Goal: Task Accomplishment & Management: Manage account settings

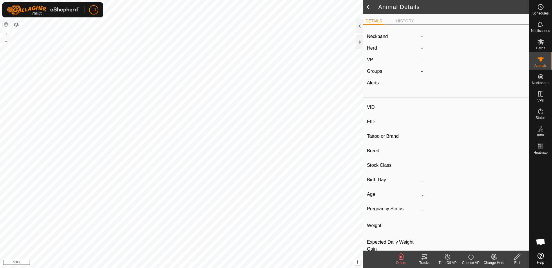
type input "M0301"
type input "-"
type input "Highland"
type input "Bull"
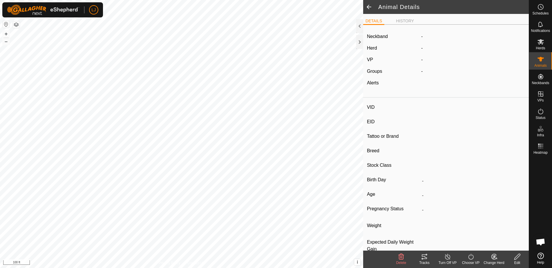
type input "0 kg"
type input "-"
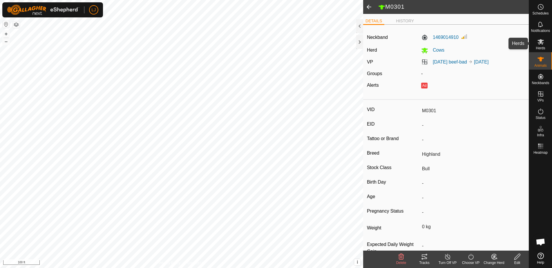
click at [544, 46] on es-mob-svg-icon at bounding box center [541, 41] width 10 height 9
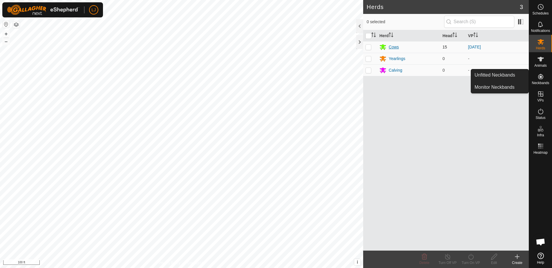
click at [401, 48] on div "Cows" at bounding box center [409, 47] width 58 height 7
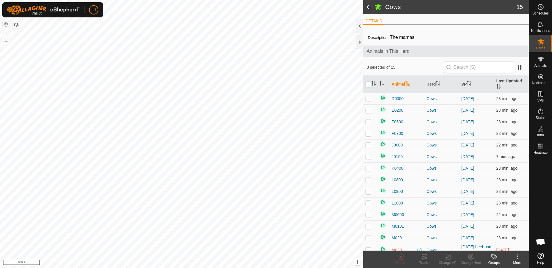
scroll to position [24, 0]
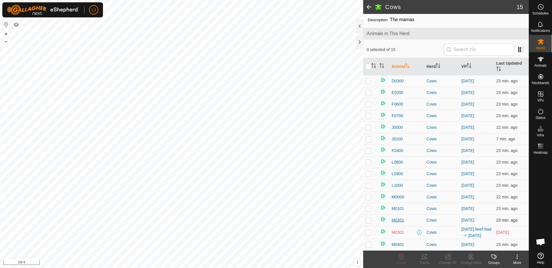
click at [400, 217] on span "M0201" at bounding box center [398, 220] width 12 height 6
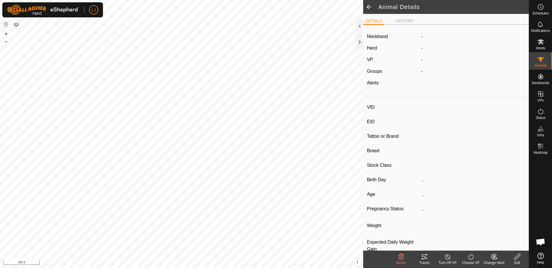
type input "M0201"
type input "-"
type input "Highland"
type input "Bull"
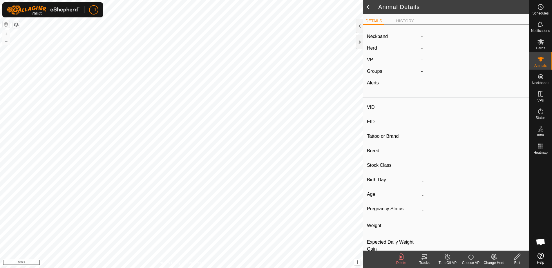
type input "-"
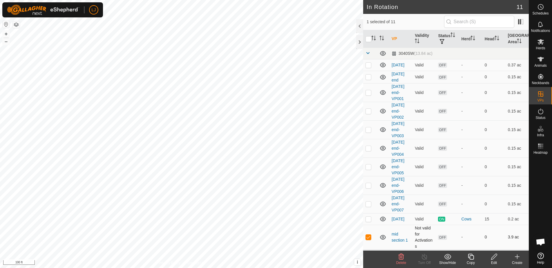
click at [371, 239] on p-checkbox at bounding box center [369, 237] width 6 height 5
checkbox input "false"
click at [546, 59] on div "Animals" at bounding box center [540, 60] width 23 height 17
click at [470, 259] on icon at bounding box center [470, 256] width 7 height 7
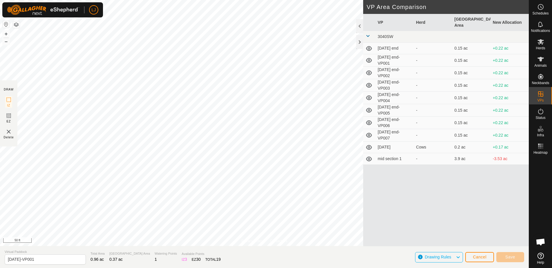
click at [297, 250] on div "Privacy Policy Contact Us 2025-09-20 Status: OFF Type: Inclusion Zone + – ⇧ i T…" at bounding box center [264, 134] width 529 height 268
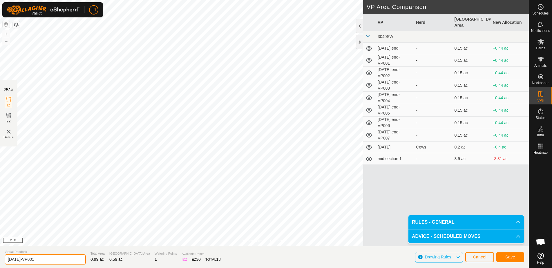
drag, startPoint x: 24, startPoint y: 261, endPoint x: 80, endPoint y: 257, distance: 55.8
click at [80, 257] on section "Virtual Paddock 2025-09-20-VP001 Total Area 0.99 ac Grazing Area 0.59 ac Wateri…" at bounding box center [264, 257] width 529 height 22
type input "2025-09-12 final"
click at [506, 260] on button "Save" at bounding box center [510, 257] width 28 height 10
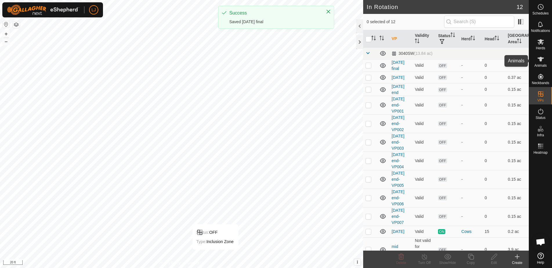
click at [541, 64] on span "Animals" at bounding box center [540, 65] width 12 height 3
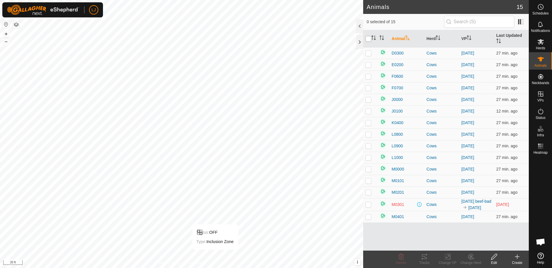
click at [366, 39] on input "checkbox" at bounding box center [369, 39] width 6 height 6
checkbox input "true"
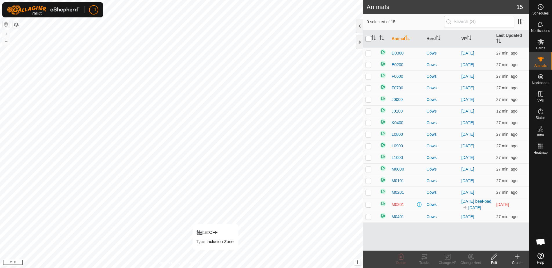
checkbox input "true"
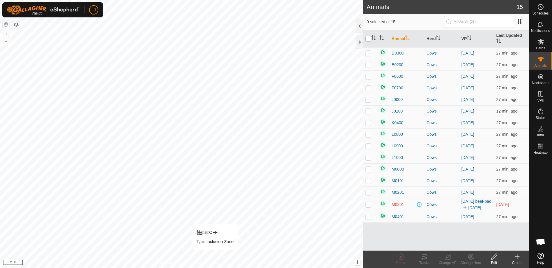
checkbox input "true"
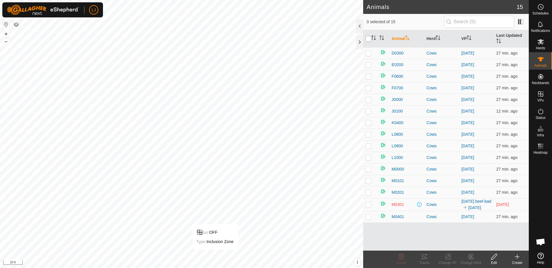
checkbox input "true"
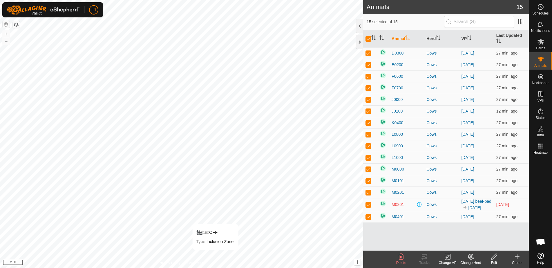
click at [445, 260] on div "Change VP" at bounding box center [447, 262] width 23 height 5
click at [453, 230] on link "Choose VP..." at bounding box center [464, 232] width 57 height 12
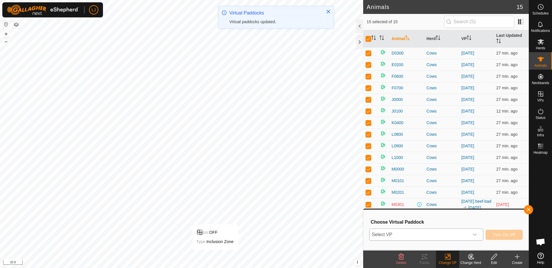
click at [445, 237] on span "Select VP" at bounding box center [420, 235] width 100 height 12
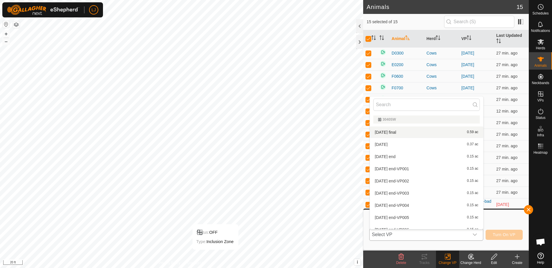
click at [410, 131] on li "2025-09-12 final 0.59 ac" at bounding box center [426, 133] width 113 height 12
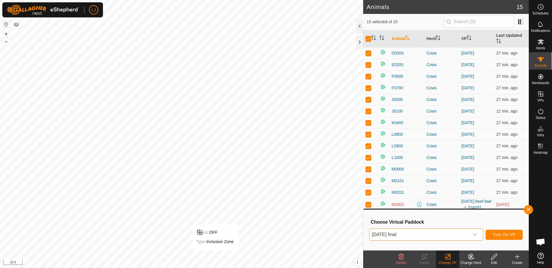
click at [503, 236] on span "Turn On VP" at bounding box center [504, 234] width 23 height 5
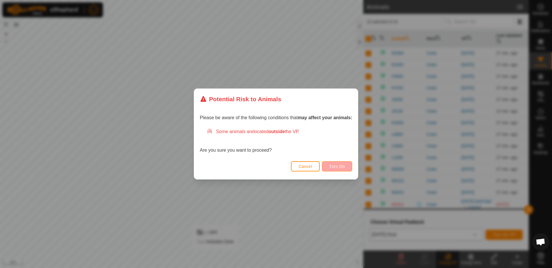
click at [348, 166] on button "Turn On" at bounding box center [337, 166] width 30 height 10
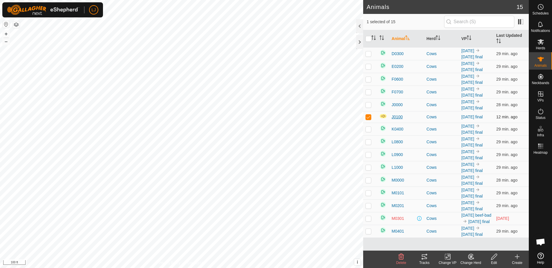
click at [397, 120] on span "J0100" at bounding box center [397, 117] width 11 height 6
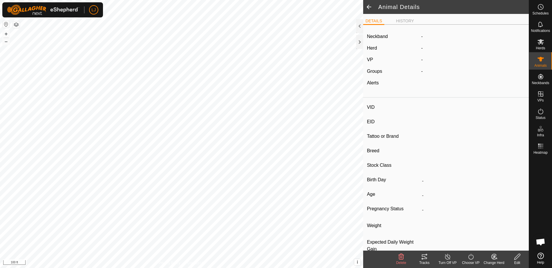
type input "J0100"
type input "-"
type input "Highland X"
type input "Cow"
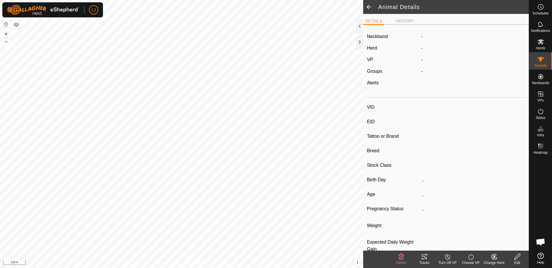
type input "Wet Joined"
type input "1 kg"
type input "-"
click at [451, 37] on label "1362119966" at bounding box center [439, 36] width 37 height 7
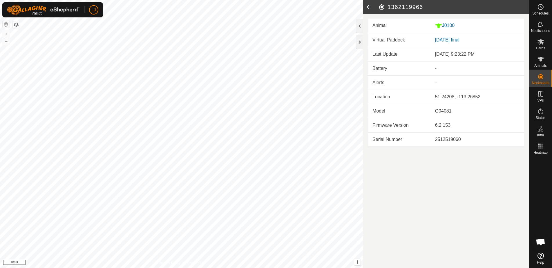
click at [367, 4] on icon at bounding box center [369, 7] width 12 height 14
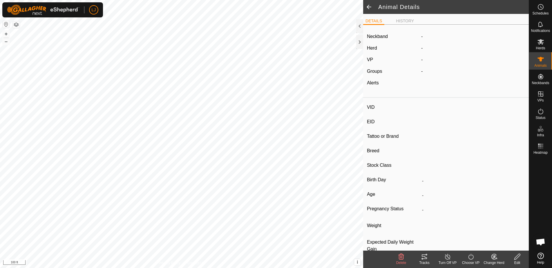
type input "J0100"
type input "-"
type input "Highland X"
type input "Cow"
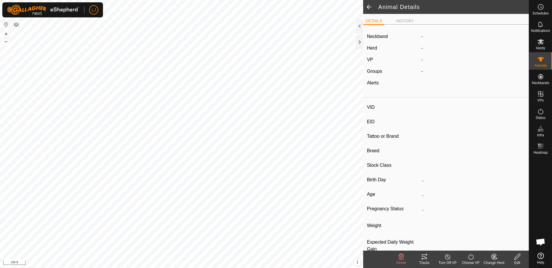
type input "Wet Joined"
type input "1 kg"
type input "-"
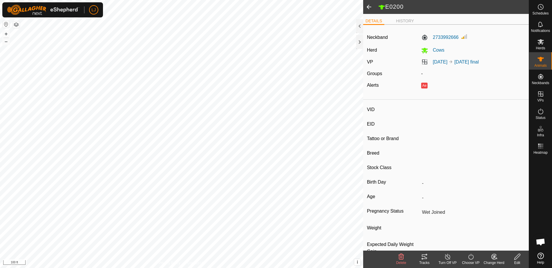
type input "E0200"
type input "-"
type input "Highland"
type input "Cow"
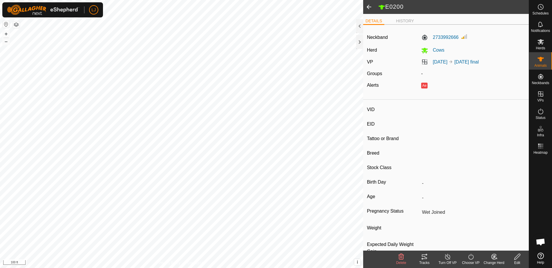
type input "-1 kg"
type input "-"
type input "J0100"
type input "-"
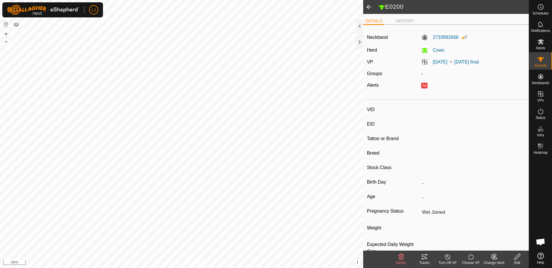
type input "Highland X"
type input "Cow"
type input "1 kg"
type input "-"
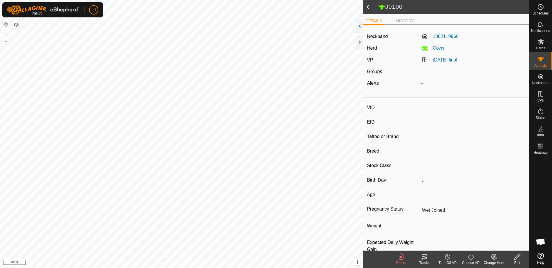
type input "L0800"
type input "-"
type input "HighlandxAngus"
type input "Cow"
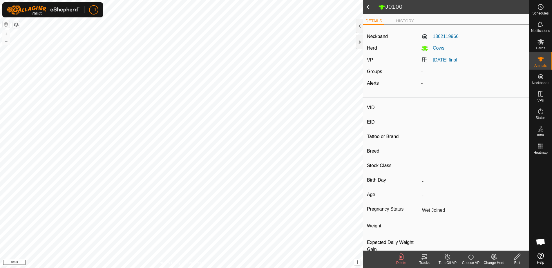
type input "-1 kg"
type input "-"
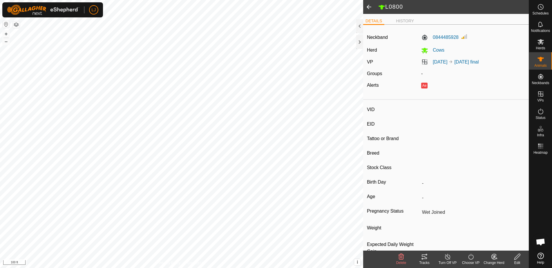
type input "L0800"
type input "-"
type input "HighlandxAngus"
type input "Cow"
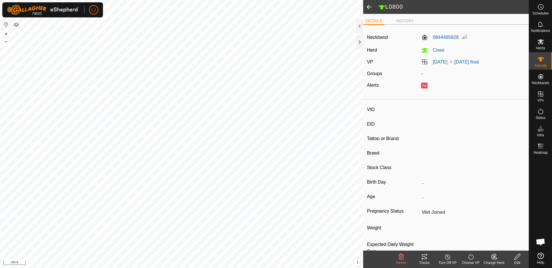
type input "-1 kg"
type input "-"
type input "M0401"
type input "Highland X"
type input "Heifer"
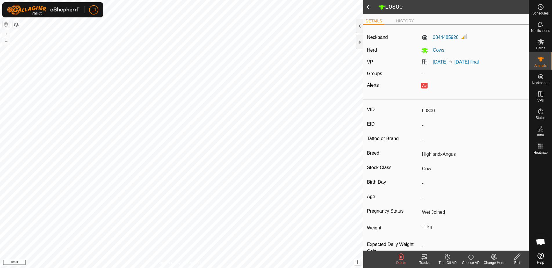
type input "Empty"
type input "J0000"
type input "-"
type input "Scottish Highland"
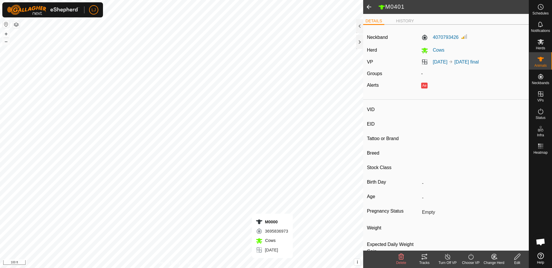
type input "Bull"
type input "04/2021"
type input "4 years 7 months"
type input "-"
type input "0 kg"
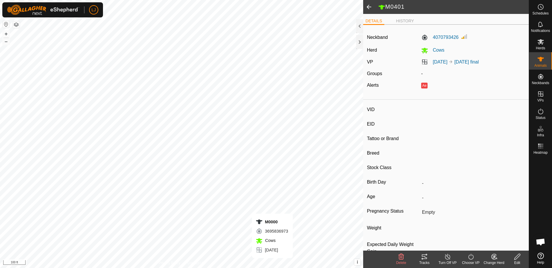
type input "-"
type input "K0400"
type input "-"
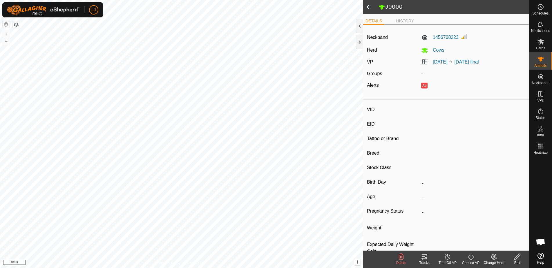
type input "-"
type input "HighlandxShorthorn"
type input "Cow"
type input "Wet Joined"
type input "-1 kg"
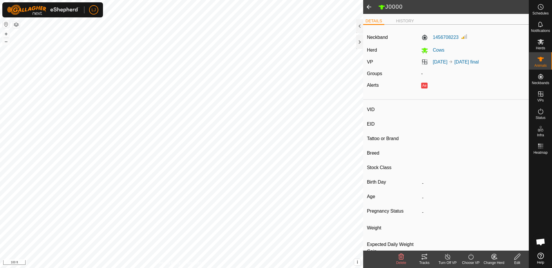
type input "-"
type input "M0000"
type input "-"
type input "HerefordxAngus"
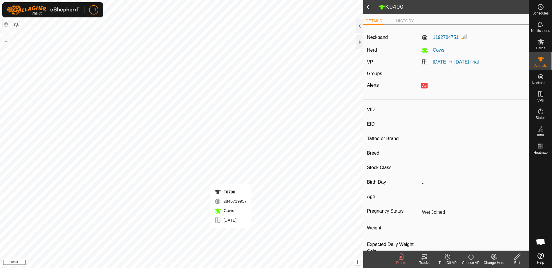
type input "Steer"
type input "-"
type input "F0700"
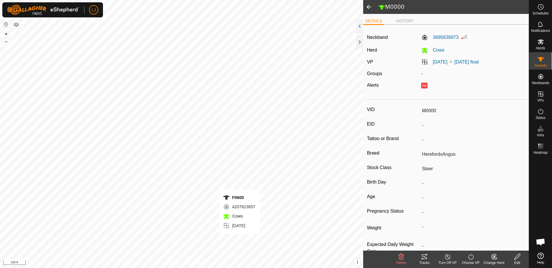
type input "Highland"
type input "Cow"
type input "Pregnant"
type input "-1 kg"
type input "F0600"
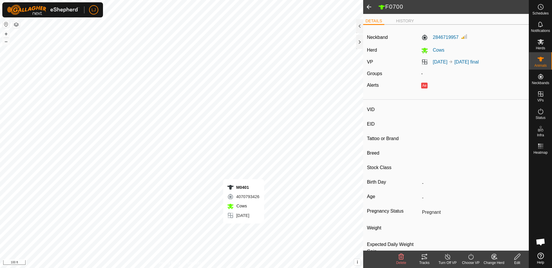
type input "-"
type input "Highland"
type input "Cow"
type input "Empty"
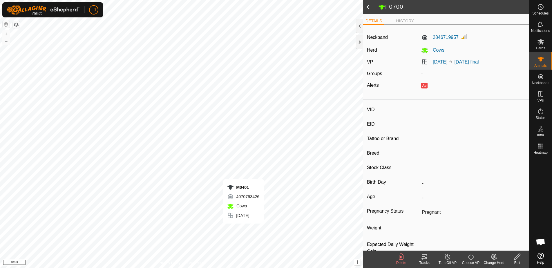
type input "-1 kg"
type input "-"
type input "M0401"
type input "-"
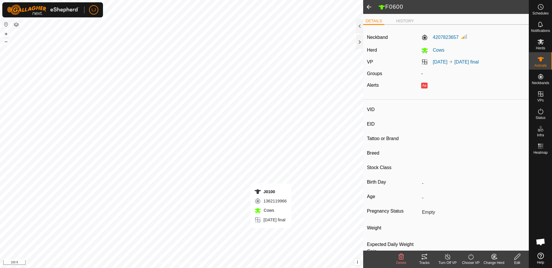
type input "Highland X"
type input "Heifer"
type input "-1 kg"
type input "-"
type input "J0100"
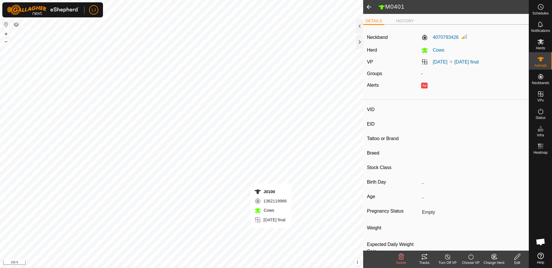
type input "-"
type input "Highland X"
type input "Cow"
type input "Wet Joined"
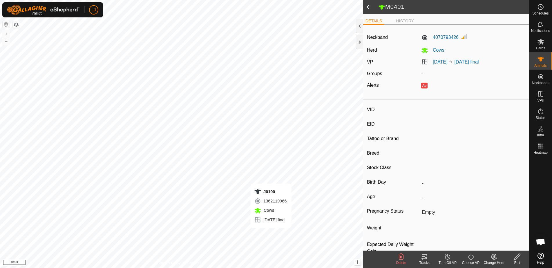
type input "1 kg"
type input "-"
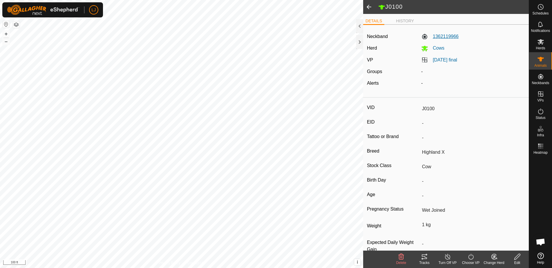
click at [448, 37] on label "1362119966" at bounding box center [439, 36] width 37 height 7
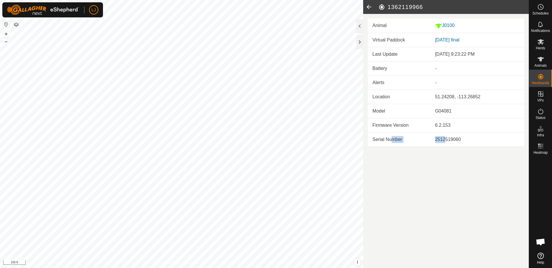
drag, startPoint x: 425, startPoint y: 137, endPoint x: 385, endPoint y: 136, distance: 39.8
click at [388, 136] on tr "Serial Number 2512519060" at bounding box center [446, 139] width 156 height 14
drag, startPoint x: 385, startPoint y: 136, endPoint x: 385, endPoint y: 139, distance: 3.2
click at [385, 136] on td "Serial Number" at bounding box center [399, 139] width 63 height 14
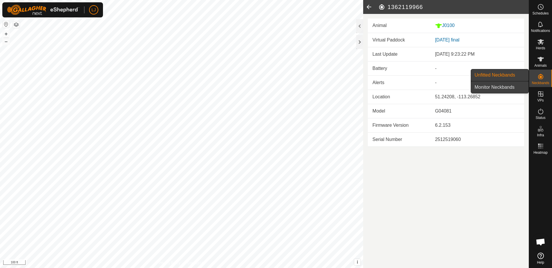
click at [498, 88] on link "Monitor Neckbands" at bounding box center [499, 88] width 57 height 12
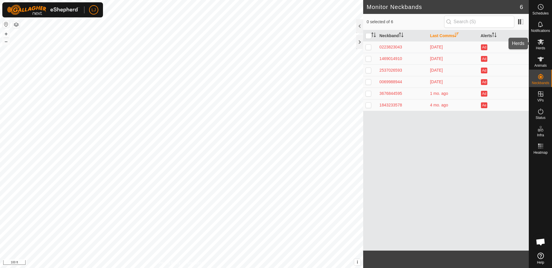
click at [546, 42] on div "Herds" at bounding box center [540, 43] width 23 height 17
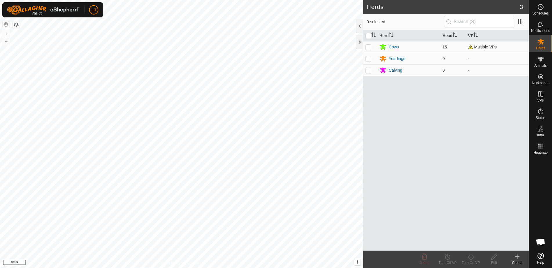
click at [397, 47] on div "Cows" at bounding box center [394, 47] width 10 height 6
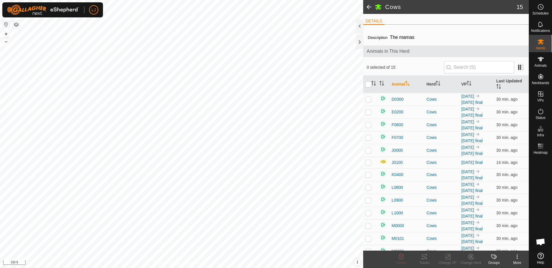
scroll to position [125, 0]
